Goal: Register for event/course

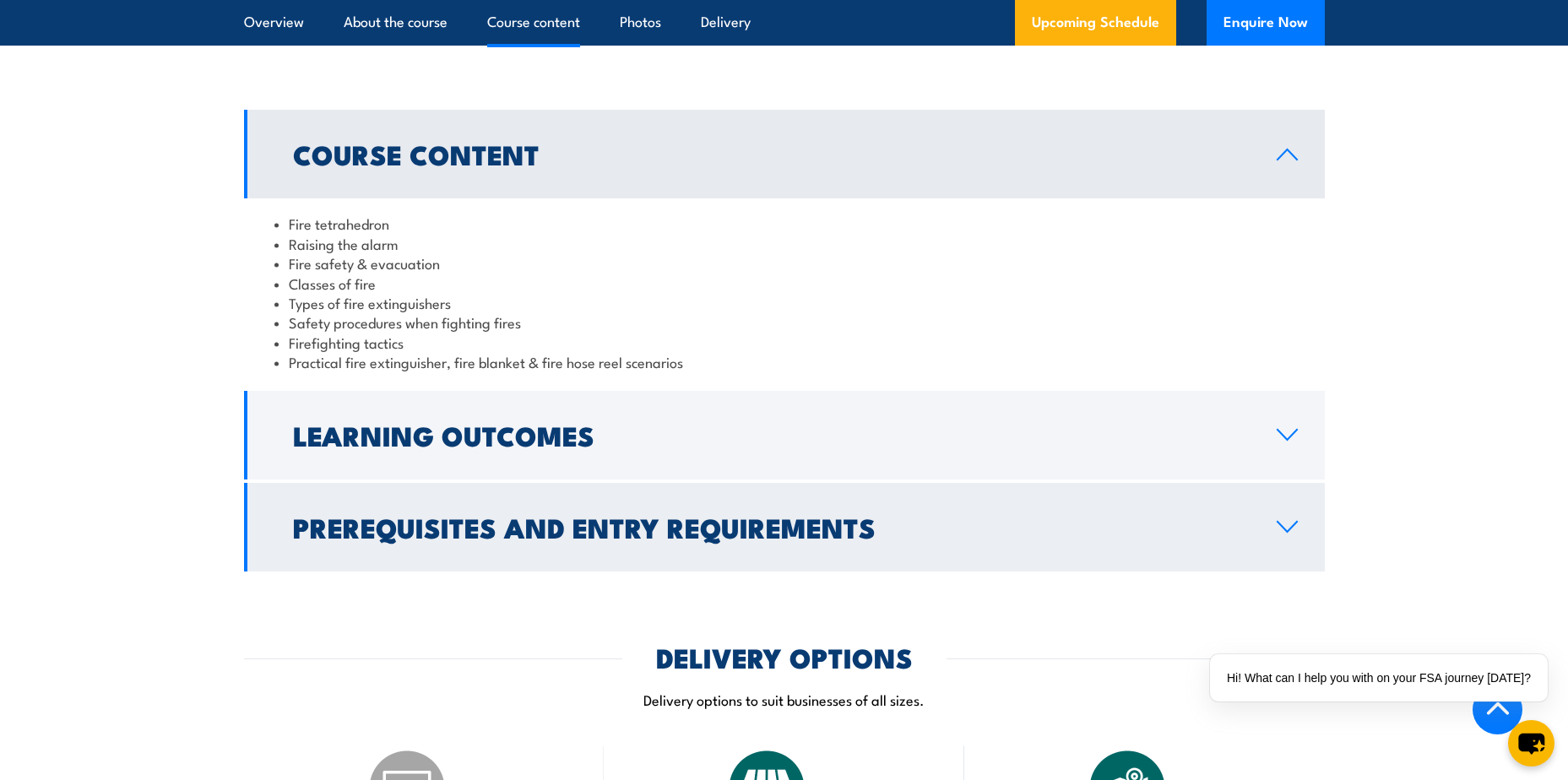
scroll to position [1541, 0]
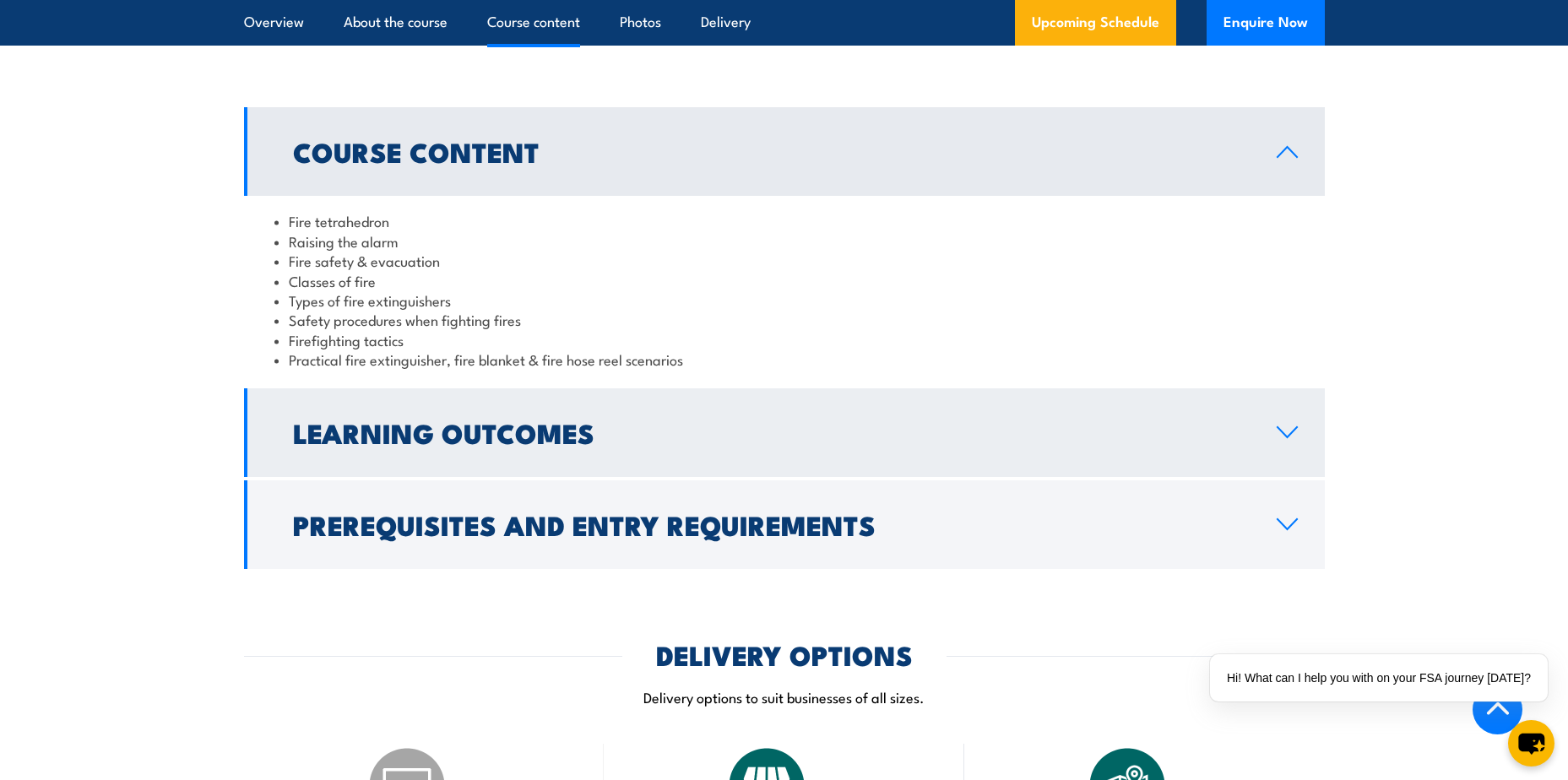
click at [1302, 433] on link "Learning Outcomes" at bounding box center [784, 432] width 1081 height 89
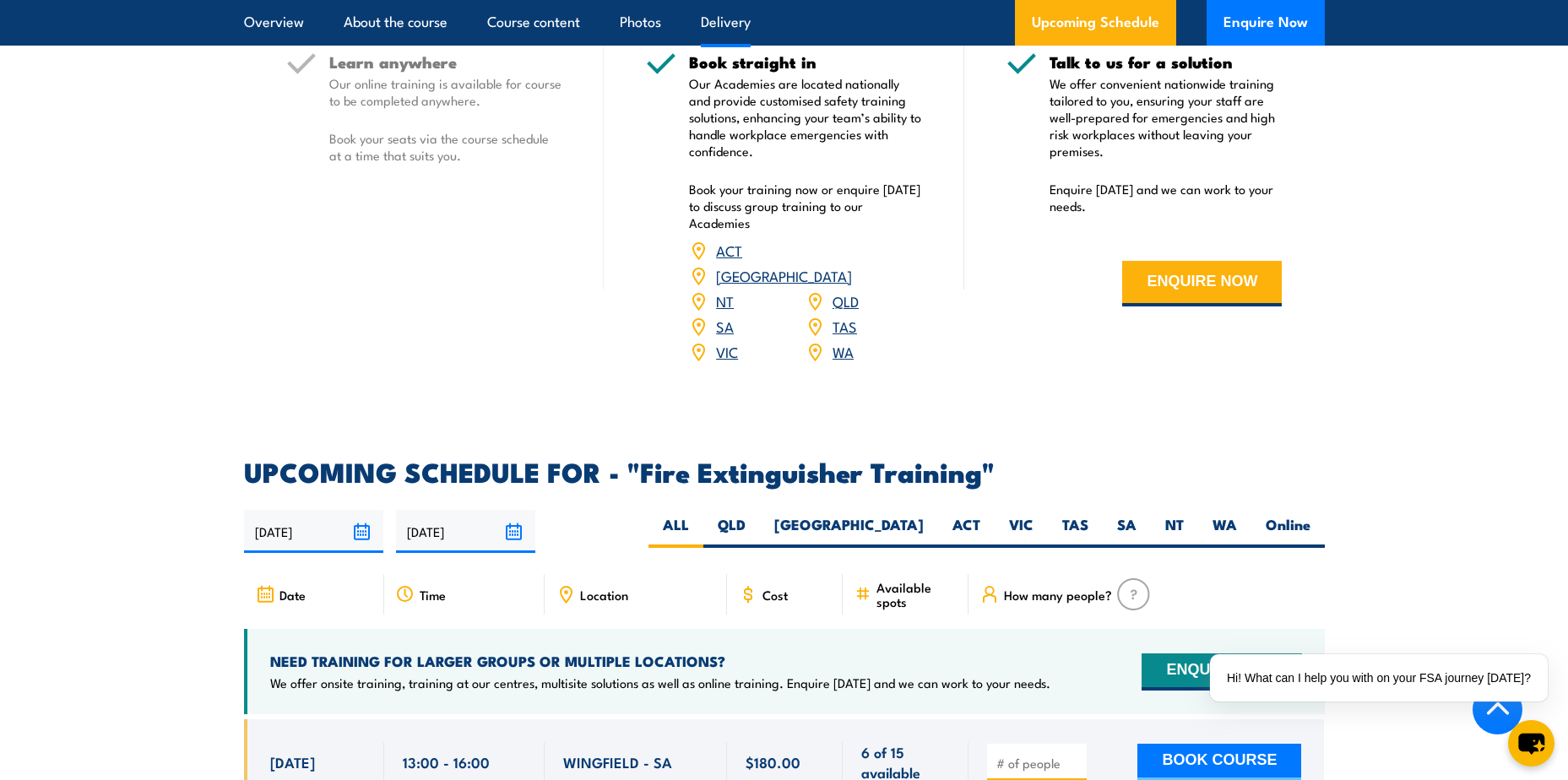
scroll to position [2322, 0]
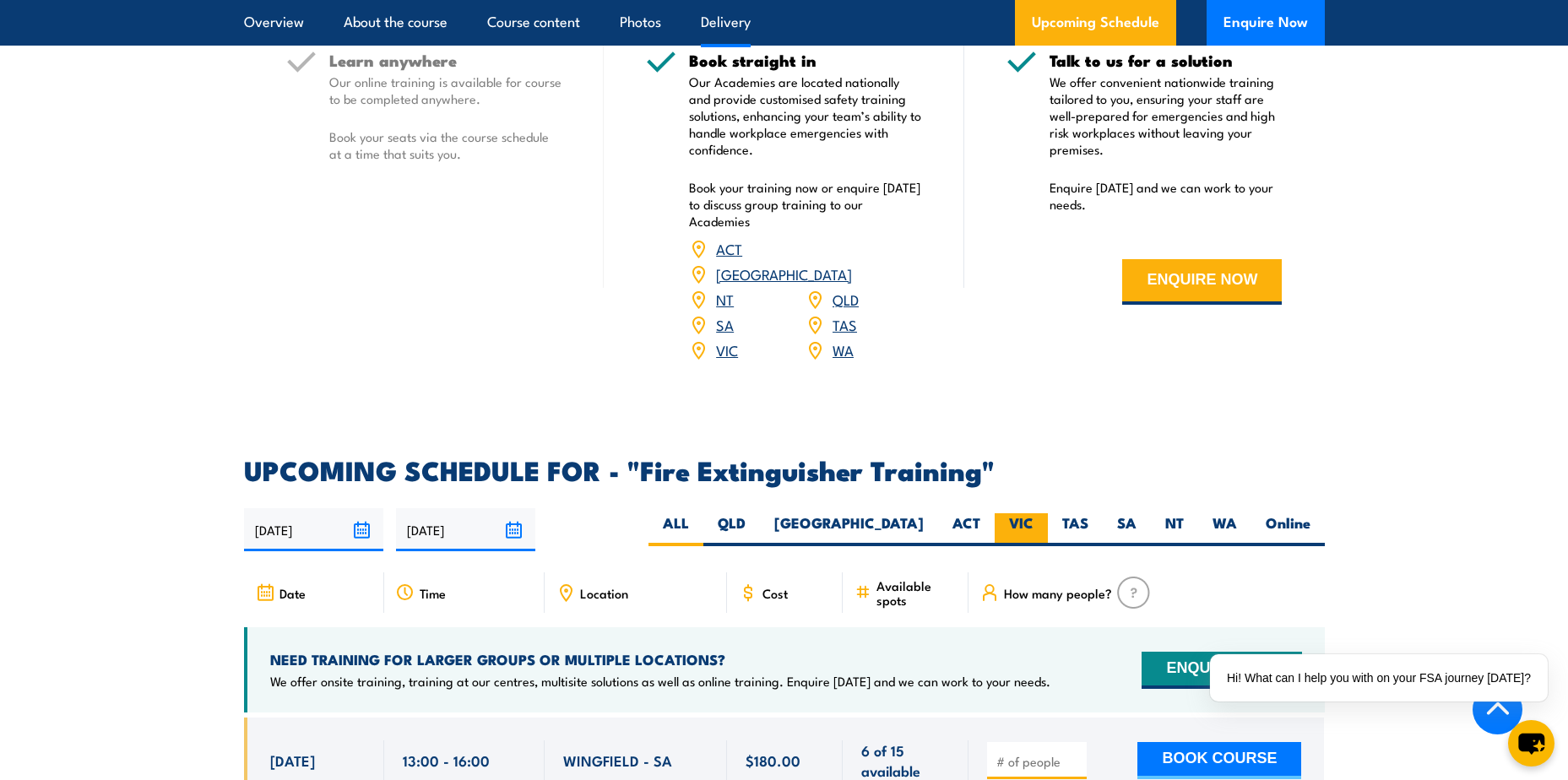
click at [1033, 513] on label "VIC" at bounding box center [1021, 529] width 53 height 33
click at [1033, 513] on input "VIC" at bounding box center [1039, 519] width 11 height 11
radio input "true"
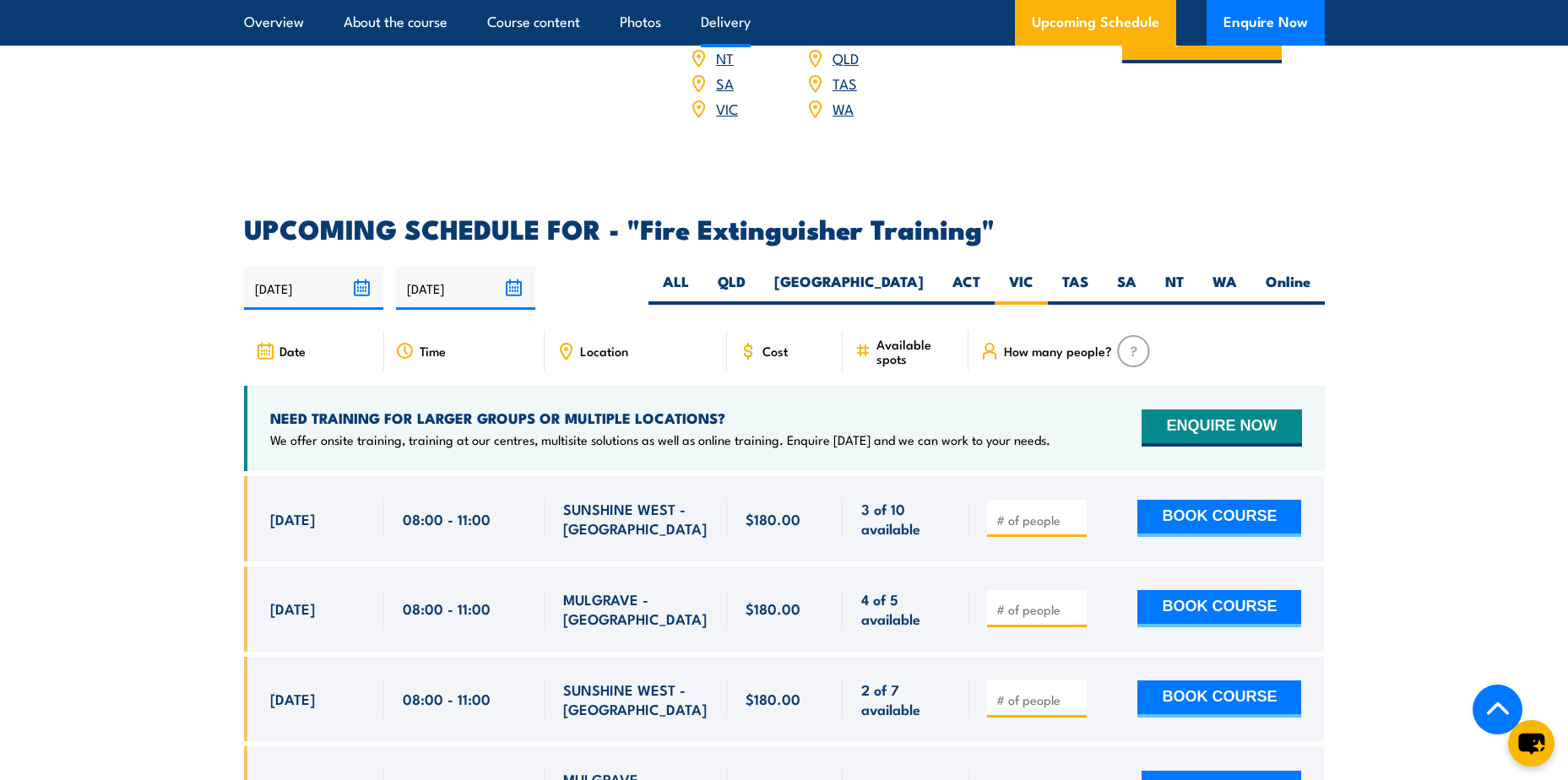
scroll to position [2370, 0]
